Goal: Transaction & Acquisition: Purchase product/service

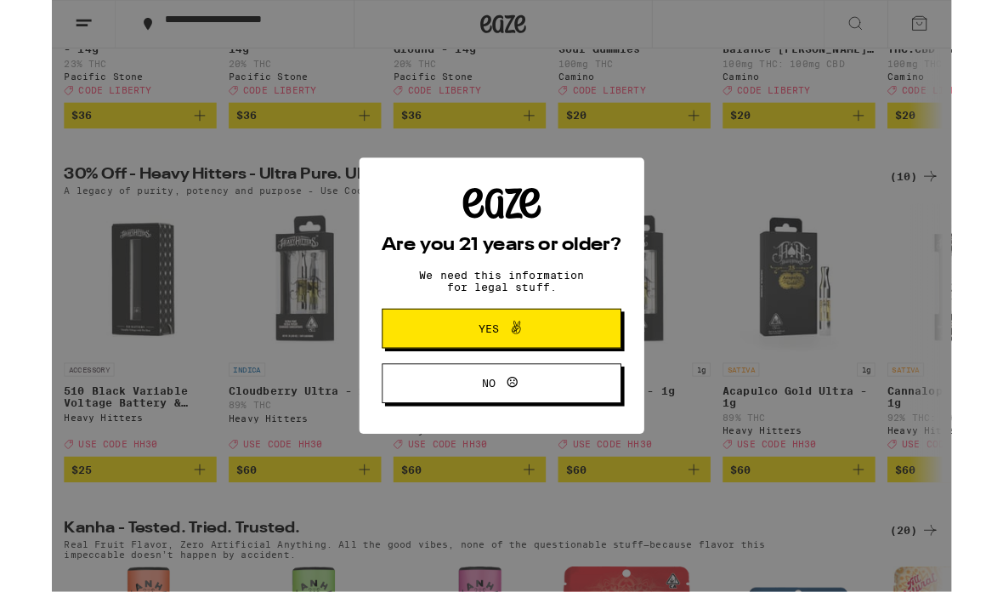
click at [612, 369] on button "Yes" at bounding box center [501, 366] width 267 height 44
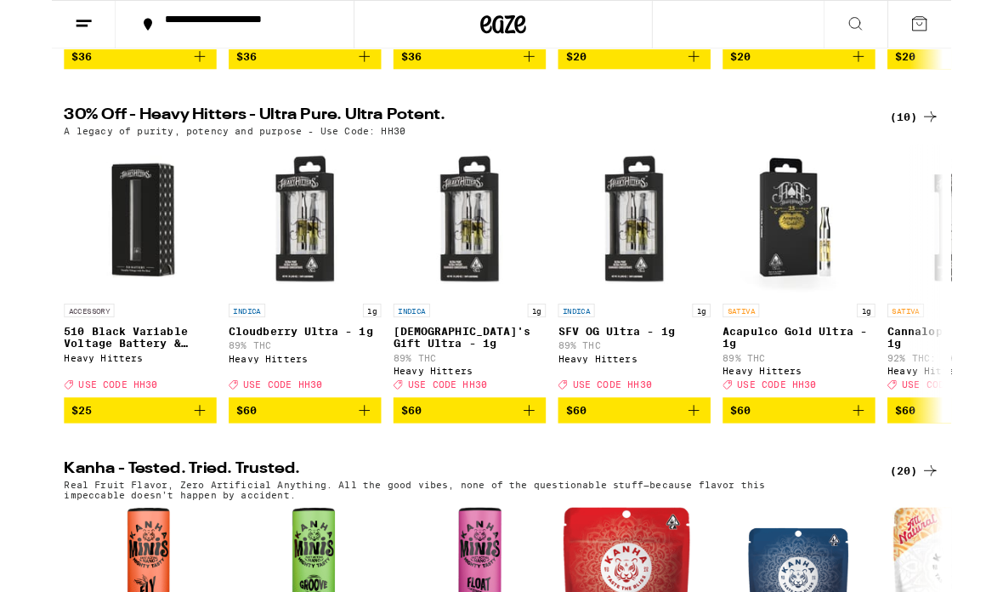
click at [80, 224] on img "Open page for 510 Black Variable Voltage Battery & Charger from Heavy Hitters" at bounding box center [99, 245] width 170 height 170
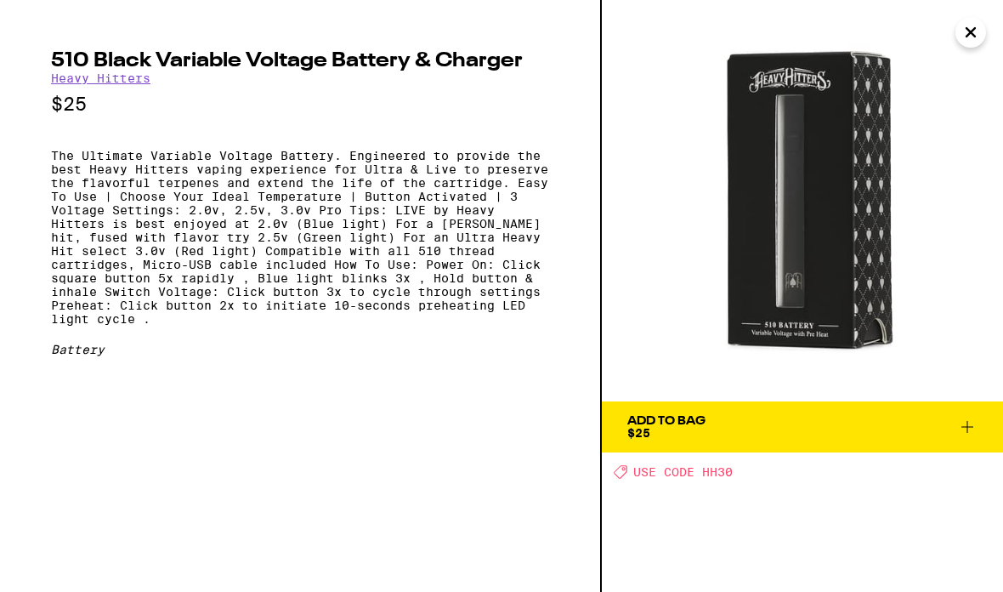
click at [706, 485] on div "Add To Bag $25 Deal Created with Sketch. USE CODE HH30" at bounding box center [802, 296] width 401 height 592
click at [730, 469] on span "USE CODE HH30" at bounding box center [682, 472] width 99 height 14
click at [974, 38] on icon "Close" at bounding box center [971, 33] width 20 height 26
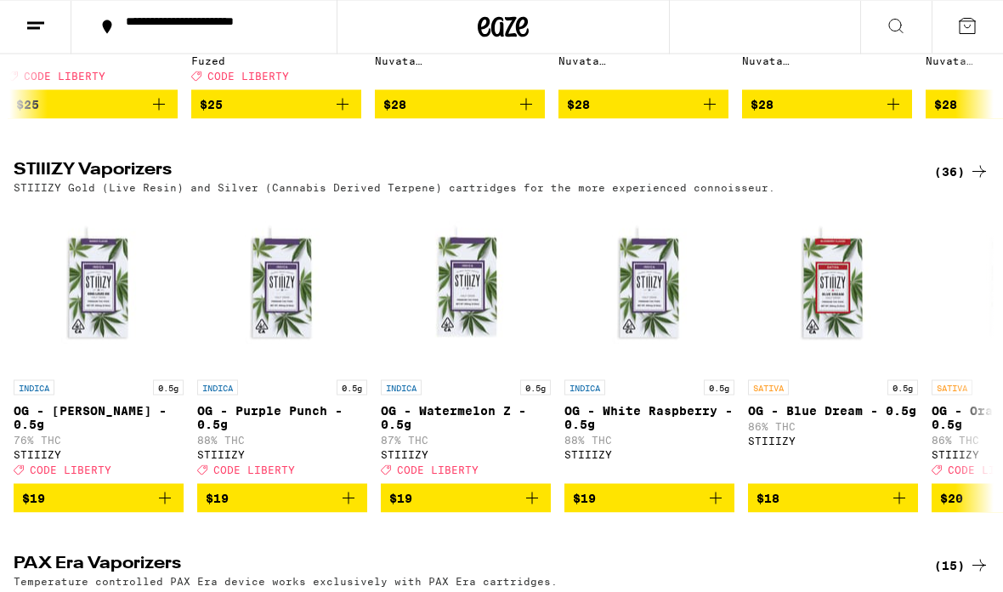
scroll to position [2917, 0]
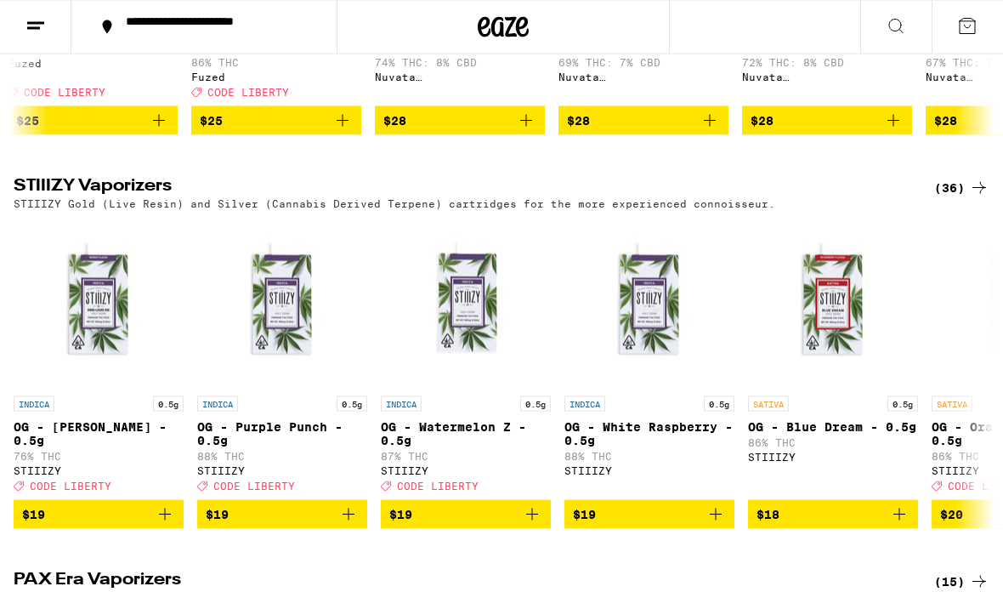
click at [909, 44] on button at bounding box center [896, 28] width 71 height 54
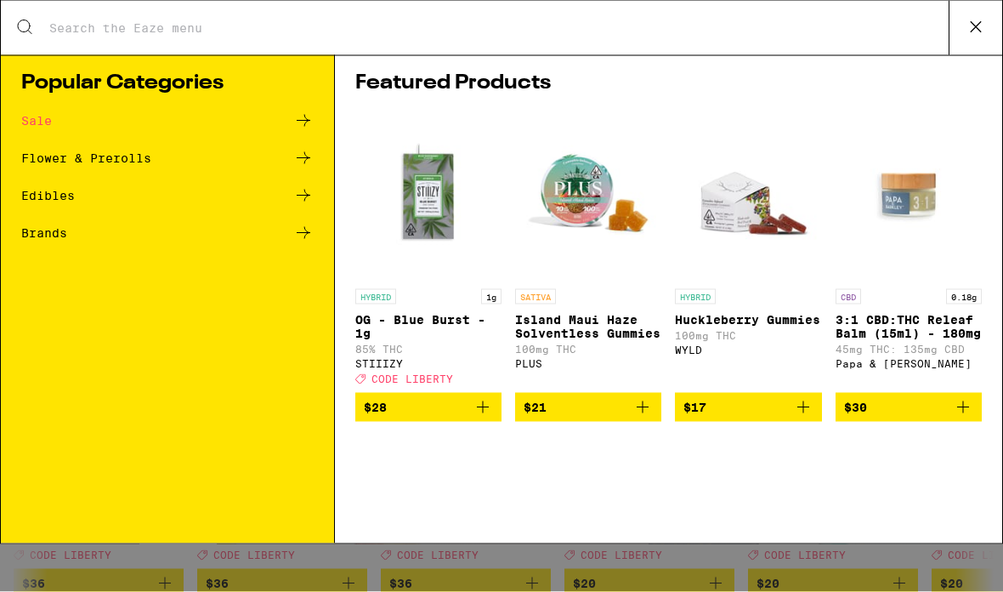
scroll to position [0, 0]
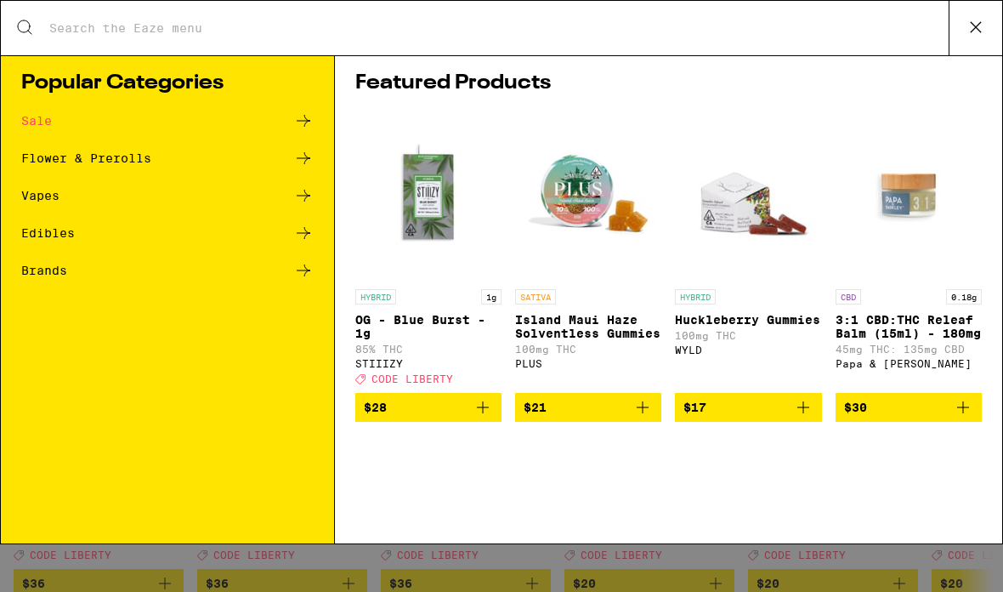
click at [859, 104] on div "Featured Products HYBRID 1g OG - Blue Burst - 1g 85% THC STIIIZY Deal Created w…" at bounding box center [668, 299] width 667 height 488
click at [61, 196] on div "Vapes" at bounding box center [167, 195] width 293 height 20
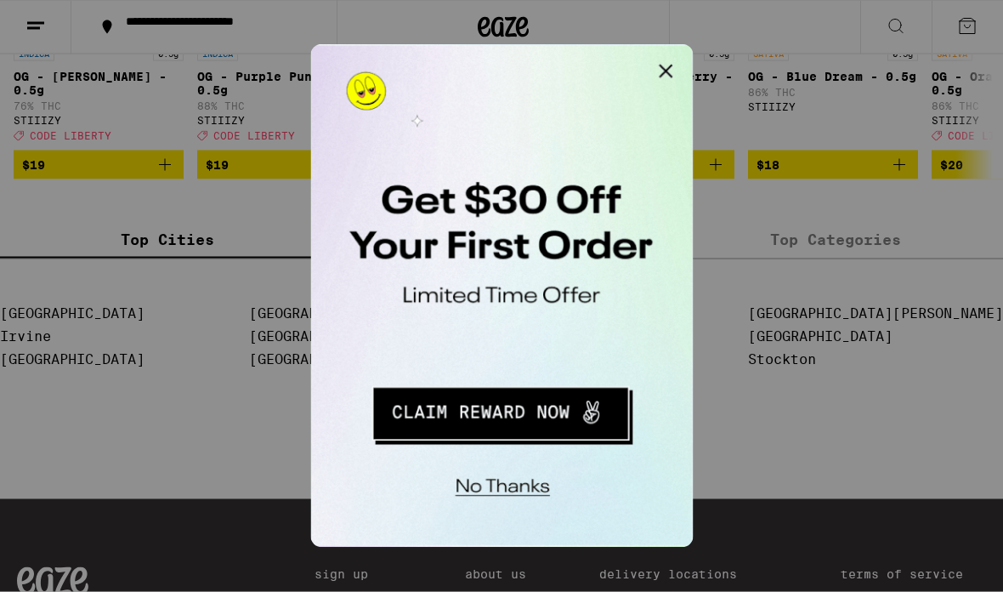
scroll to position [1939, 0]
